Goal: Task Accomplishment & Management: Complete application form

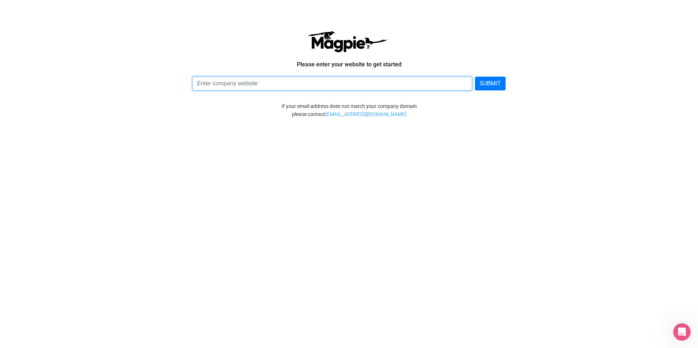
click at [284, 85] on input at bounding box center [332, 84] width 280 height 14
paste input "525-006-6097"
type input "525-006-6097"
type input "z"
click at [341, 85] on input at bounding box center [332, 84] width 280 height 14
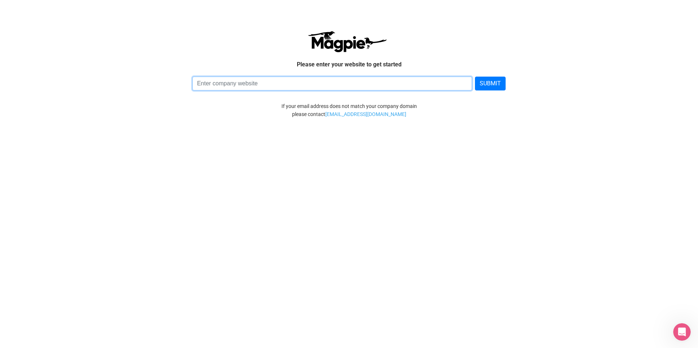
paste input "https://zerolatencysouthaustin.com/"
type input "https://zerolatencysouthaustin.com/"
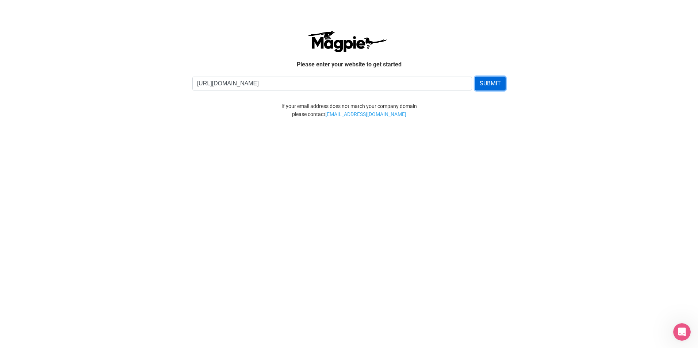
click at [494, 84] on button "SUBMIT" at bounding box center [490, 84] width 31 height 14
